Goal: Navigation & Orientation: Find specific page/section

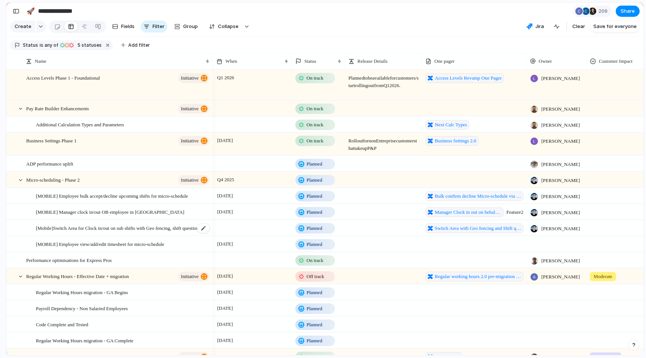
scroll to position [13, 0]
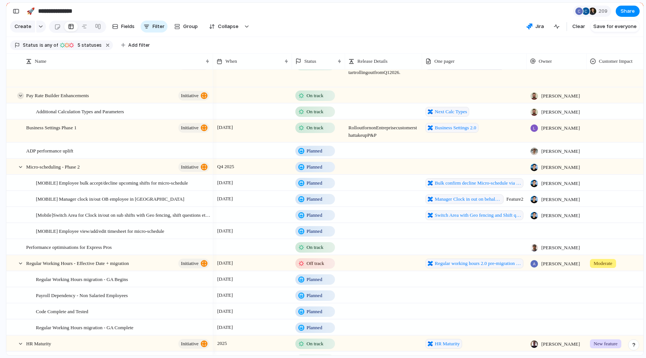
click at [22, 99] on div at bounding box center [20, 95] width 7 height 7
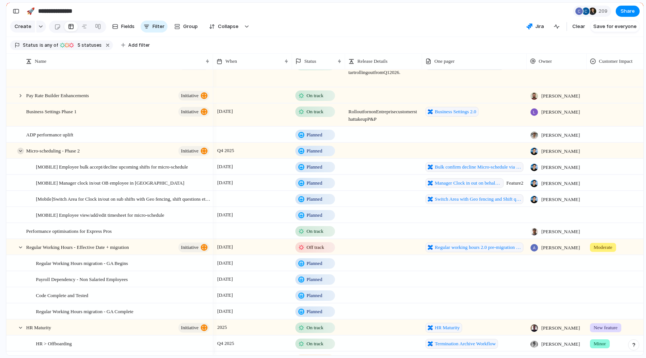
click at [19, 155] on div at bounding box center [20, 151] width 7 height 7
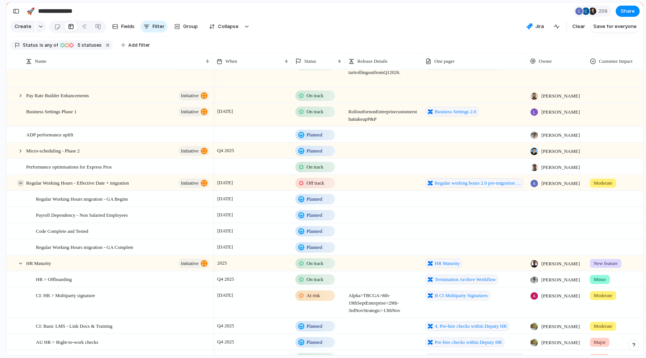
click at [19, 187] on div at bounding box center [20, 183] width 7 height 7
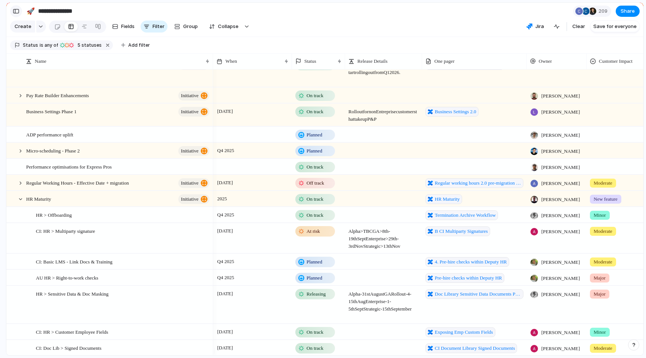
click at [19, 6] on button "button" at bounding box center [16, 11] width 12 height 12
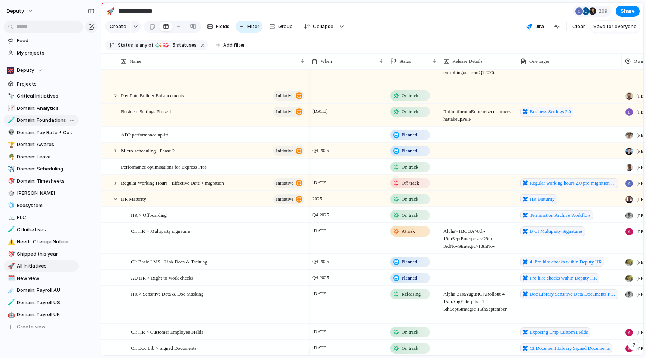
click at [58, 124] on span "Domain: Foundations" at bounding box center [46, 120] width 59 height 7
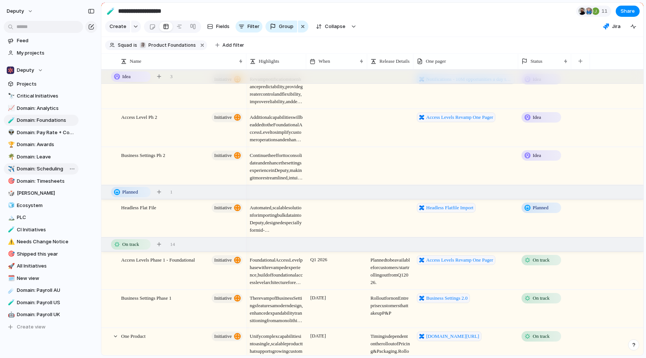
click at [42, 171] on span "Domain: Scheduling" at bounding box center [46, 168] width 59 height 7
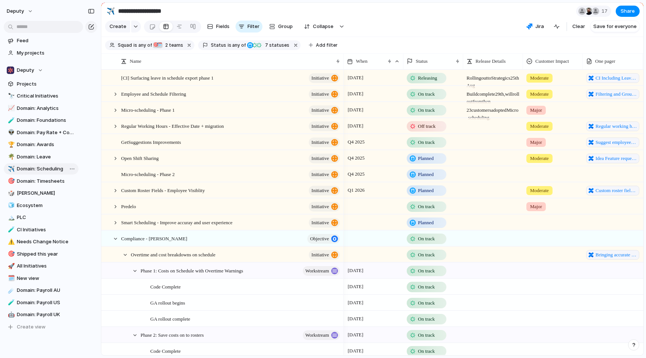
type input "**********"
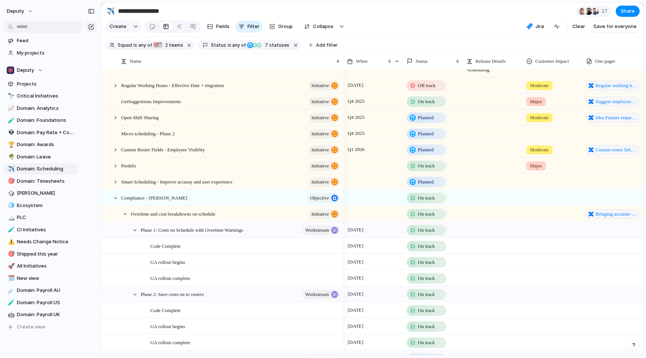
scroll to position [92, 0]
